Goal: Task Accomplishment & Management: Use online tool/utility

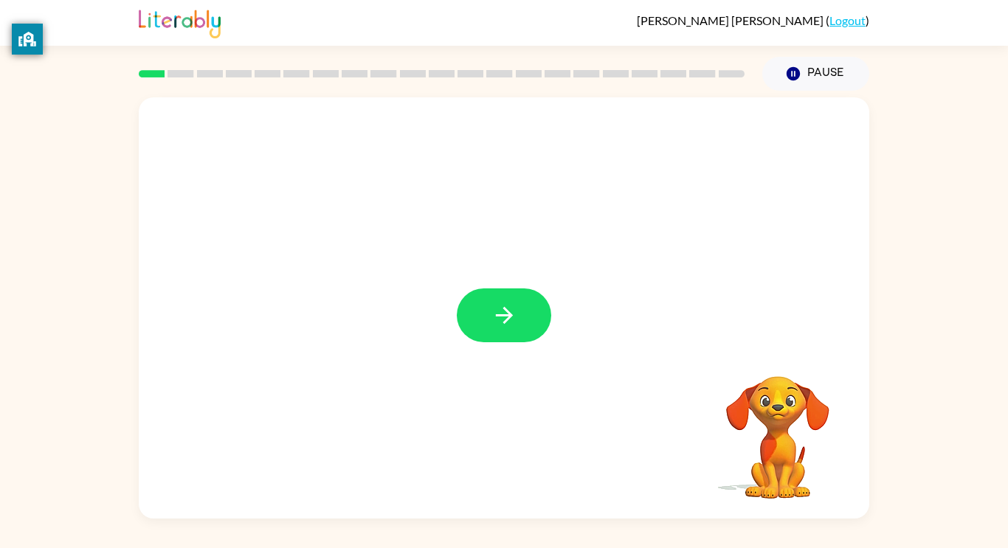
click at [506, 282] on div at bounding box center [504, 307] width 731 height 421
click at [483, 300] on button "button" at bounding box center [504, 316] width 94 height 54
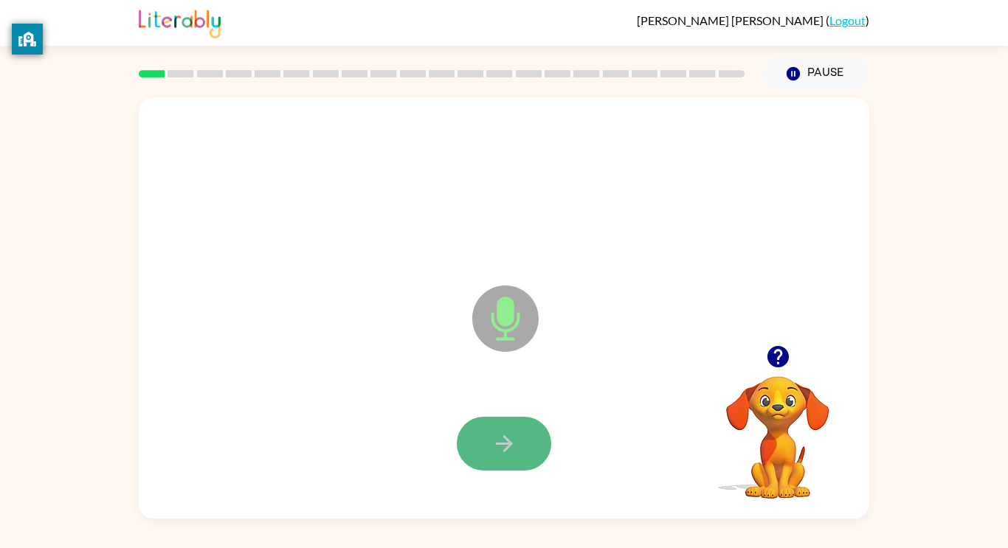
click at [476, 433] on button "button" at bounding box center [504, 444] width 94 height 54
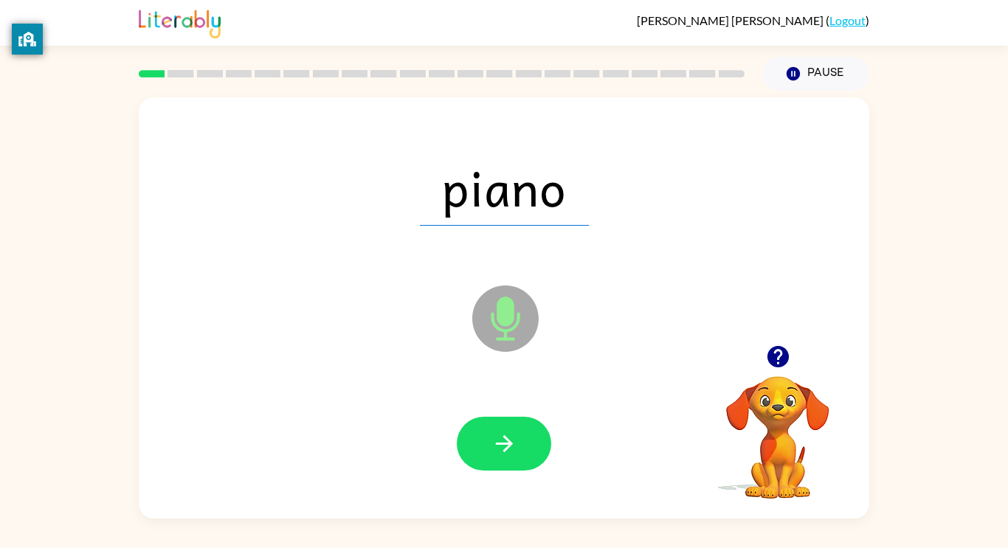
click at [508, 386] on icon "Microphone The Microphone is here when it is your turn to talk" at bounding box center [579, 337] width 221 height 111
click at [506, 427] on button "button" at bounding box center [504, 444] width 94 height 54
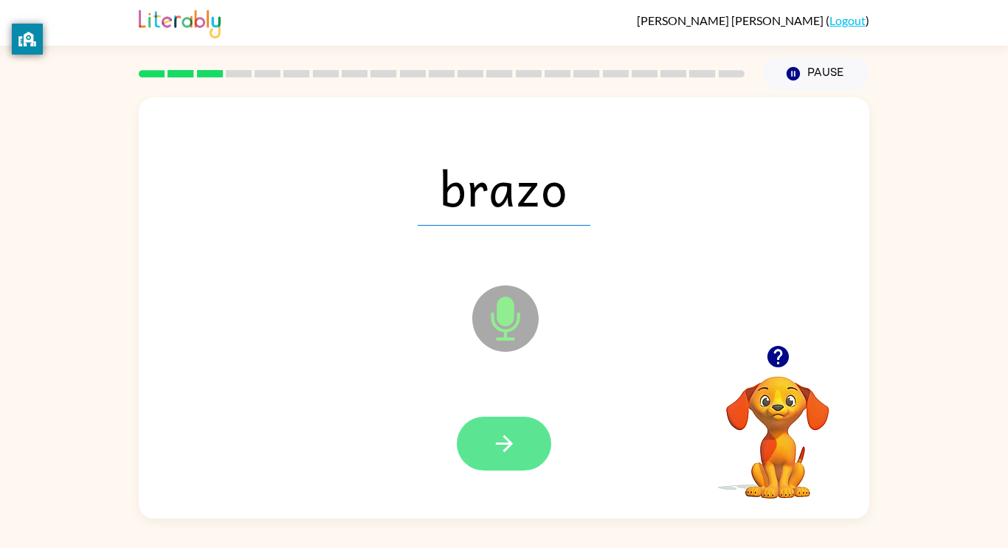
click at [500, 450] on icon "button" at bounding box center [505, 444] width 26 height 26
click at [489, 444] on button "button" at bounding box center [504, 444] width 94 height 54
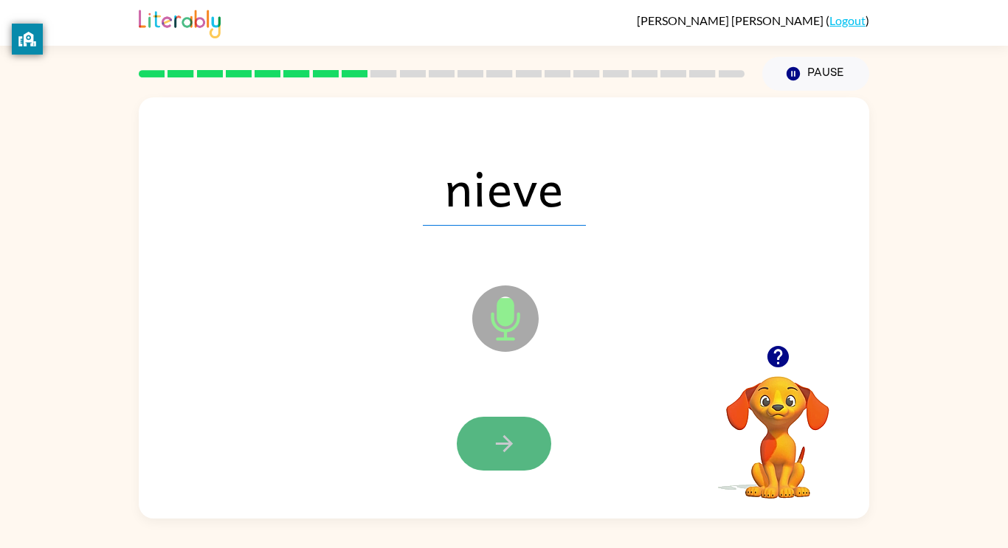
click at [479, 444] on button "button" at bounding box center [504, 444] width 94 height 54
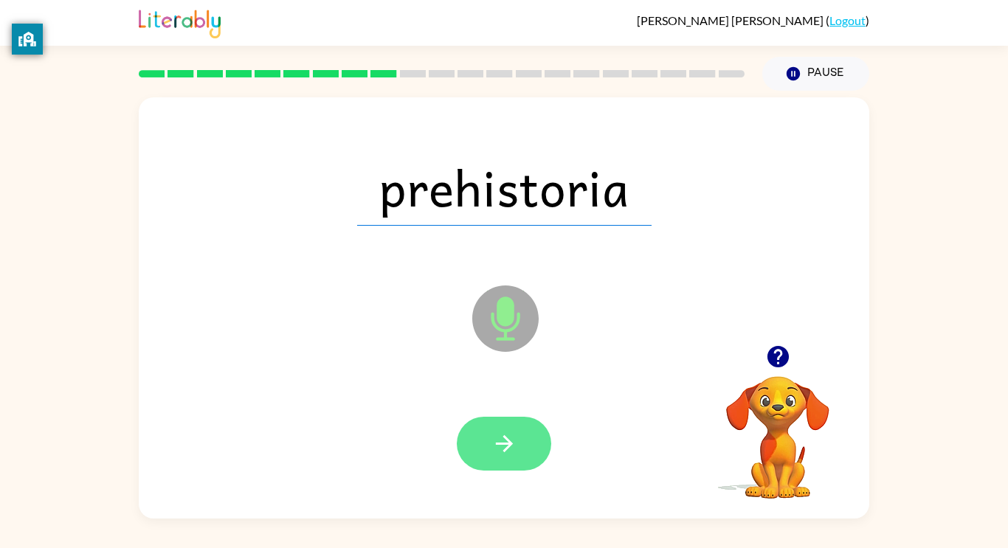
click at [481, 447] on button "button" at bounding box center [504, 444] width 94 height 54
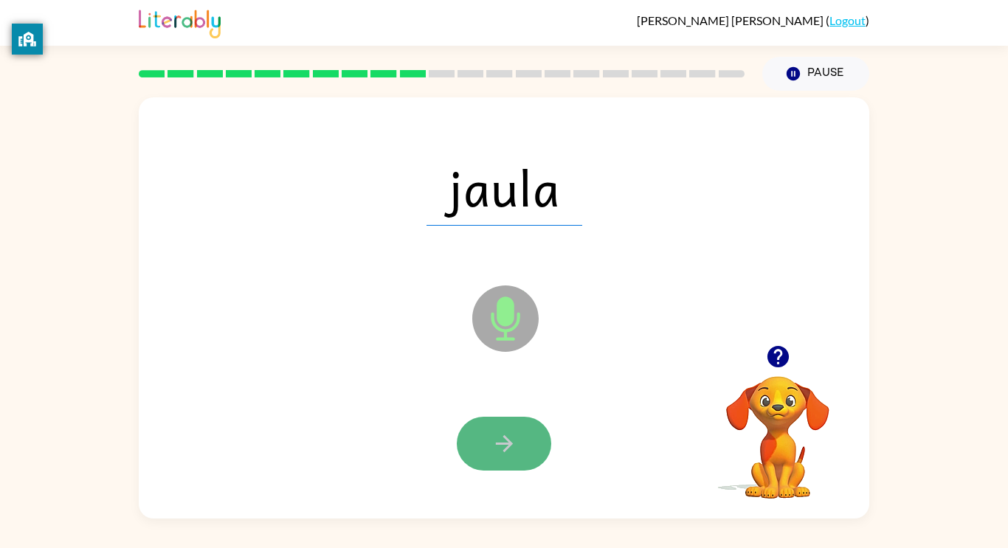
click at [486, 447] on button "button" at bounding box center [504, 444] width 94 height 54
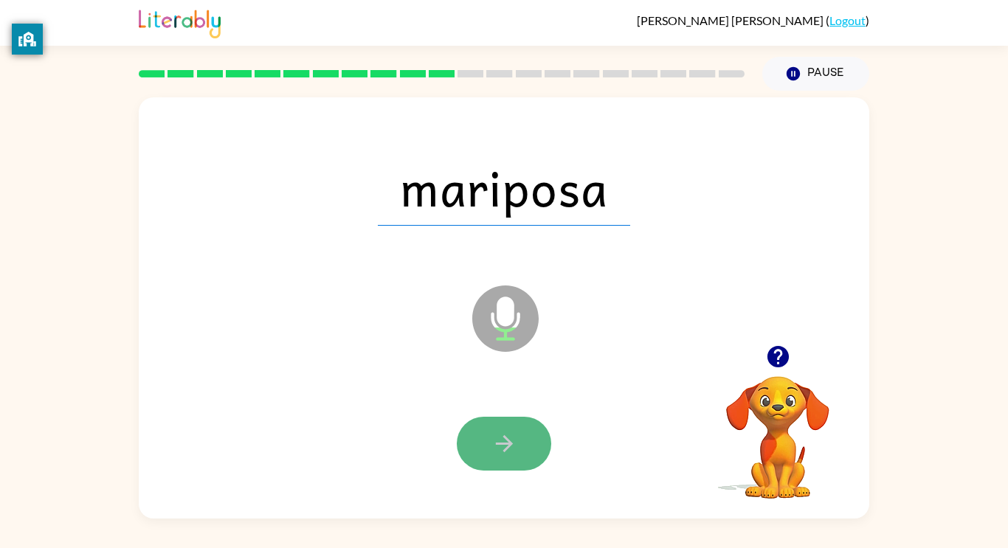
click at [478, 457] on button "button" at bounding box center [504, 444] width 94 height 54
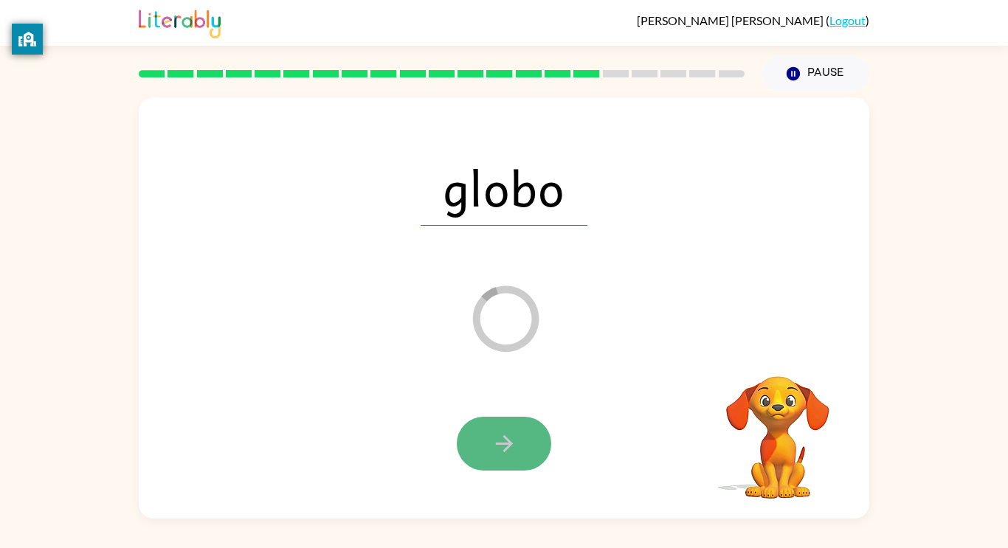
click at [520, 419] on button "button" at bounding box center [504, 444] width 94 height 54
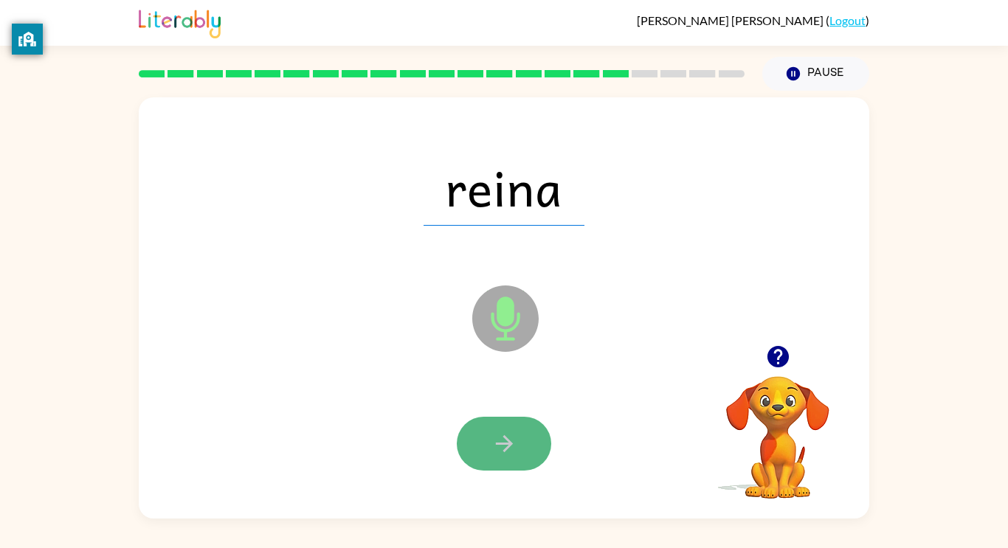
click at [520, 419] on button "button" at bounding box center [504, 444] width 94 height 54
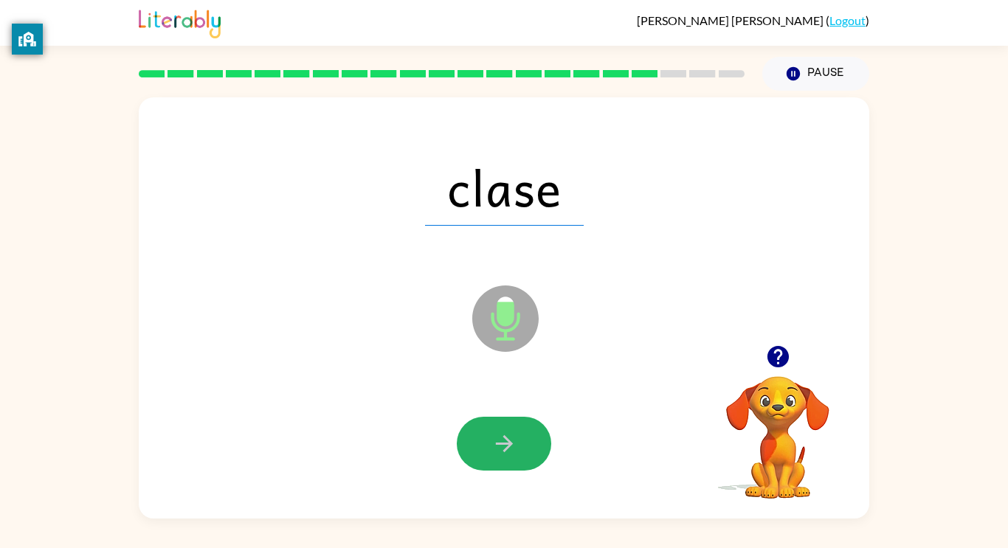
click at [520, 419] on button "button" at bounding box center [504, 444] width 94 height 54
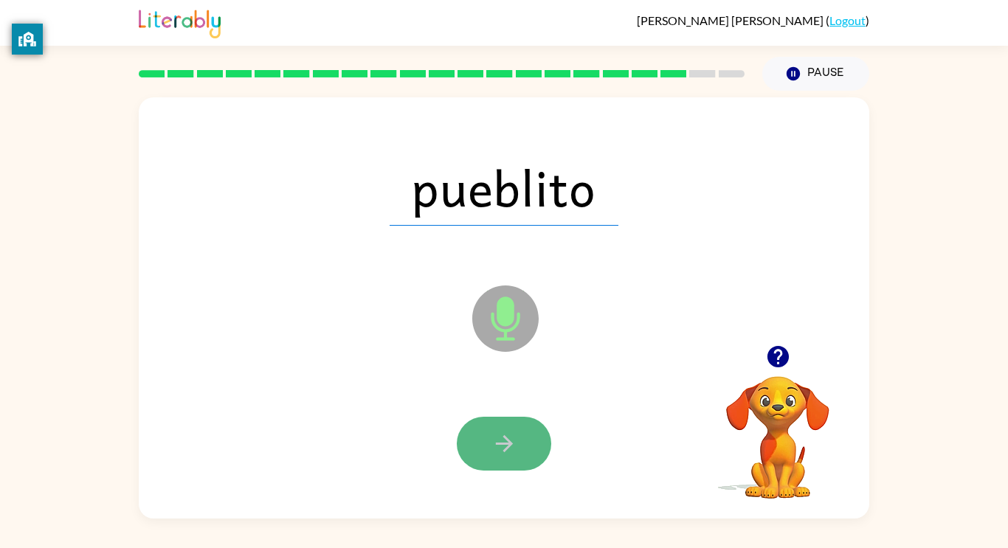
click at [523, 442] on button "button" at bounding box center [504, 444] width 94 height 54
click at [515, 454] on icon "button" at bounding box center [505, 444] width 26 height 26
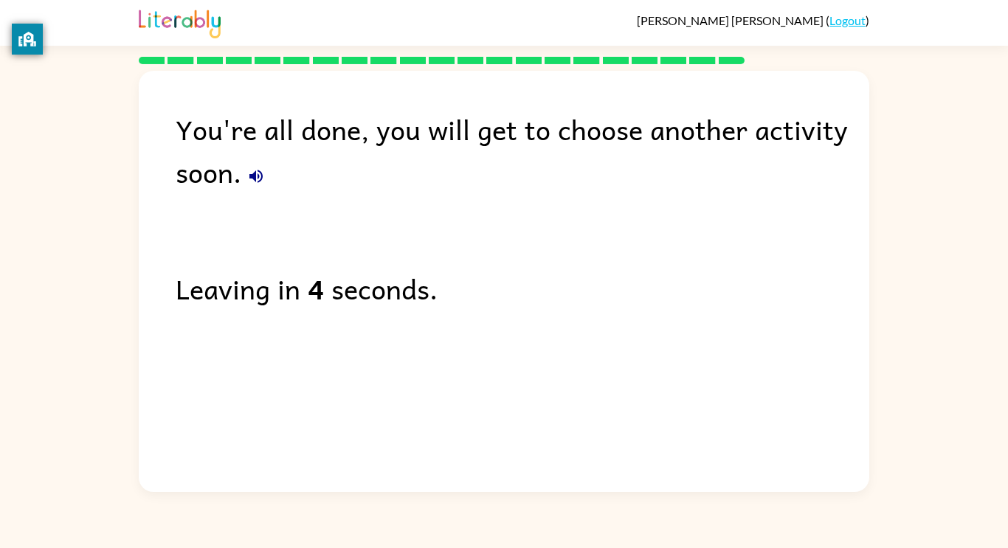
click at [515, 454] on div "You're all done, you will get to choose another activity soon. Leaving in 4 sec…" at bounding box center [504, 278] width 731 height 414
